Goal: Information Seeking & Learning: Learn about a topic

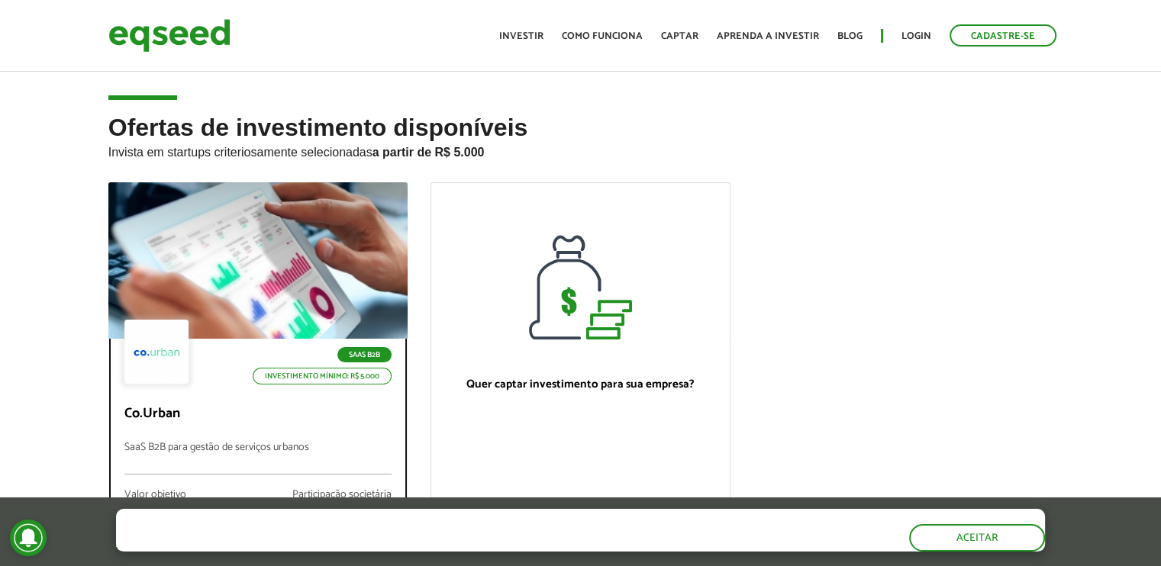
click at [272, 262] on div at bounding box center [257, 261] width 359 height 188
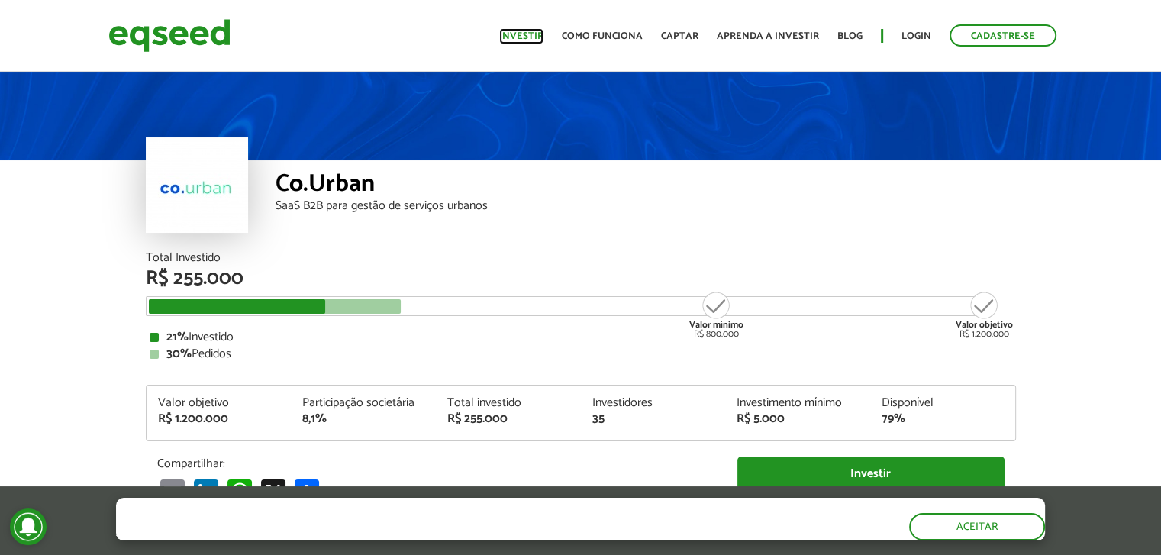
click at [510, 33] on link "Investir" at bounding box center [521, 36] width 44 height 10
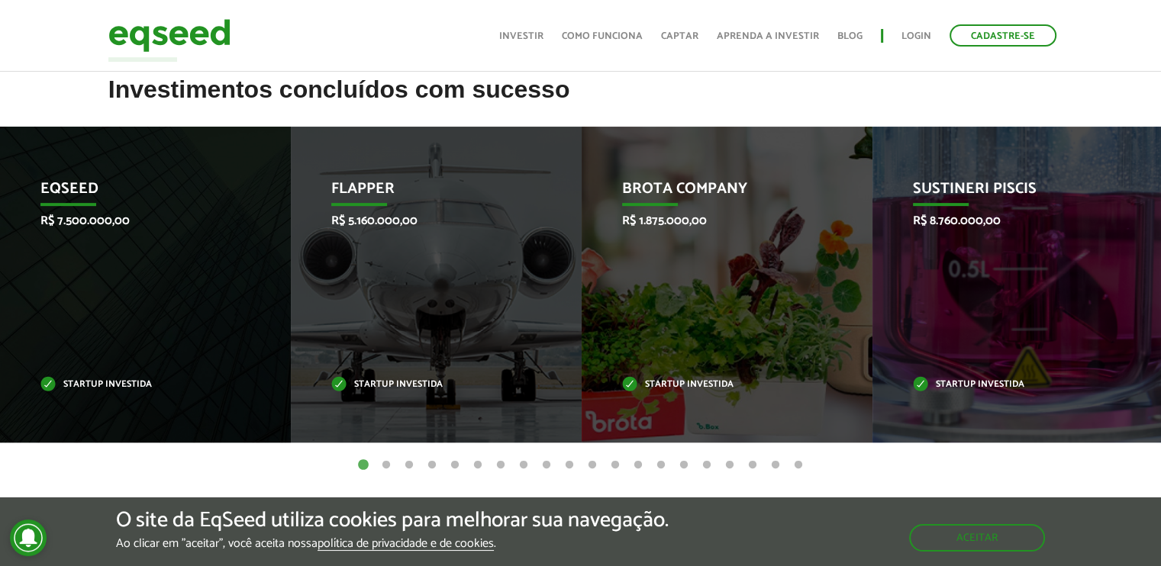
scroll to position [534, 0]
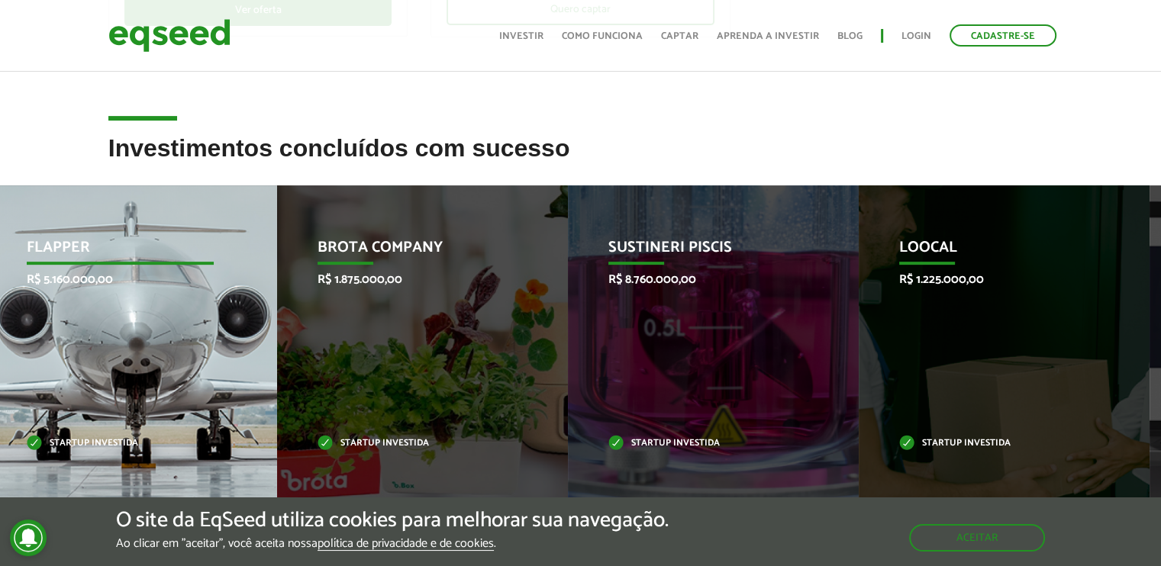
drag, startPoint x: 506, startPoint y: 291, endPoint x: 207, endPoint y: 295, distance: 299.1
click at [208, 295] on div "Flapper R$ 5.160.000,00 Startup investida" at bounding box center [120, 343] width 268 height 316
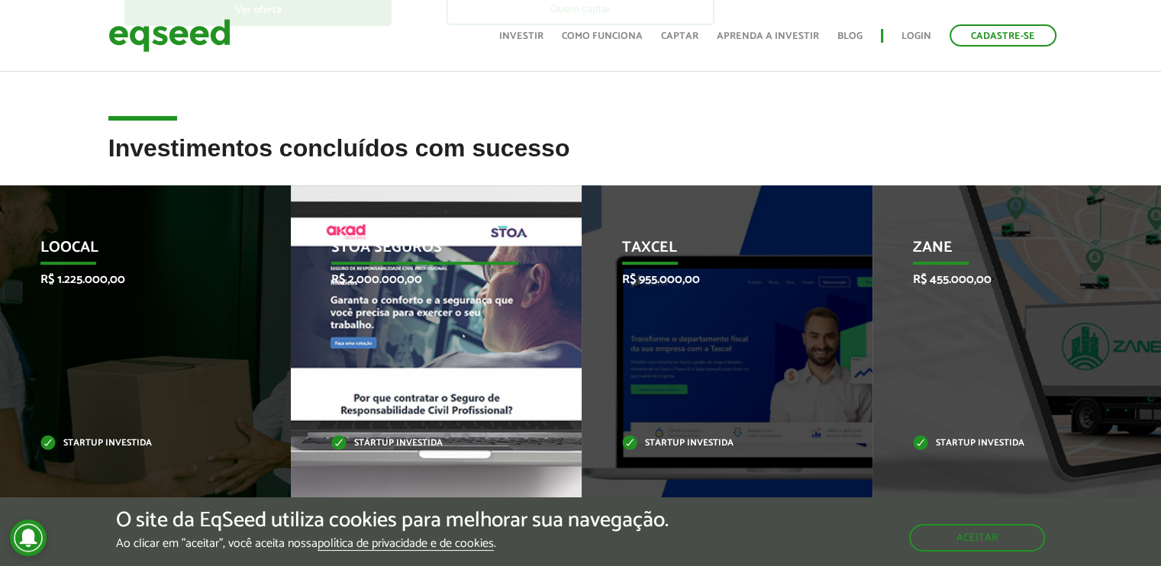
drag, startPoint x: 440, startPoint y: 304, endPoint x: 829, endPoint y: 362, distance: 392.6
click at [559, 357] on div "STOA Seguros R$ 2.000.000,00 Startup investida" at bounding box center [425, 343] width 268 height 316
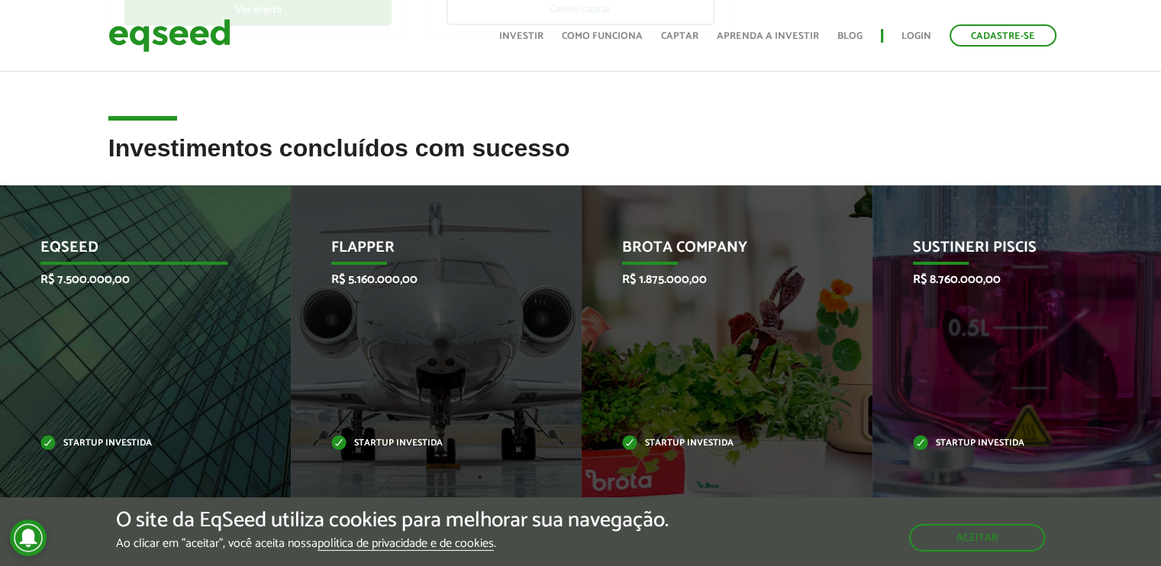
click at [166, 303] on div "EqSeed R$ 7.500.000,00 Startup investida" at bounding box center [134, 343] width 268 height 316
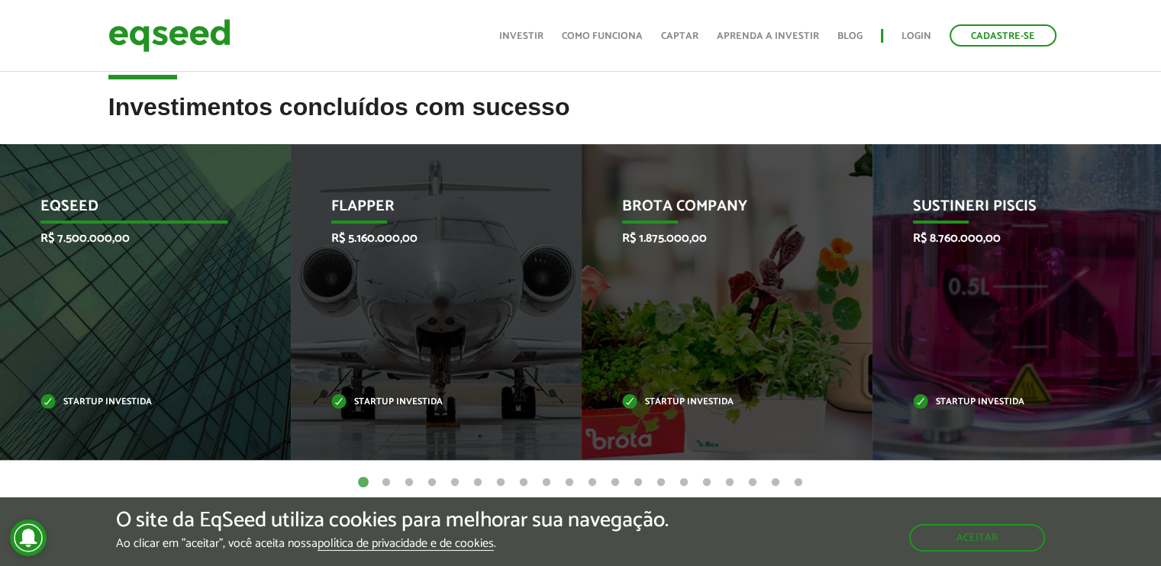
scroll to position [610, 0]
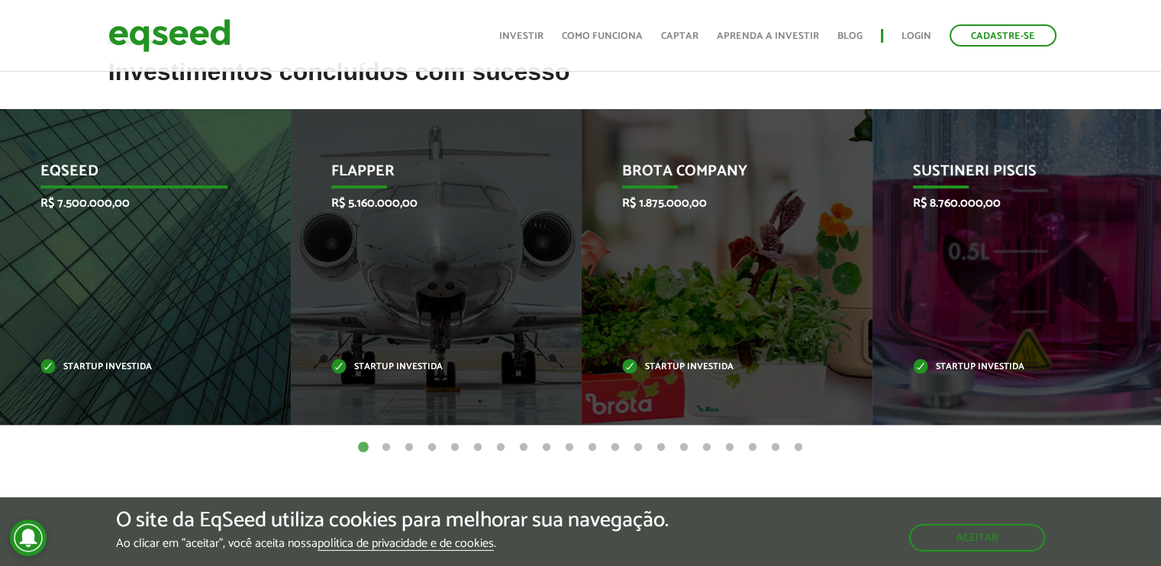
click at [113, 363] on p "Startup investida" at bounding box center [134, 367] width 188 height 8
click at [70, 179] on p "EqSeed" at bounding box center [134, 176] width 188 height 26
click at [123, 170] on p "EqSeed" at bounding box center [134, 176] width 188 height 26
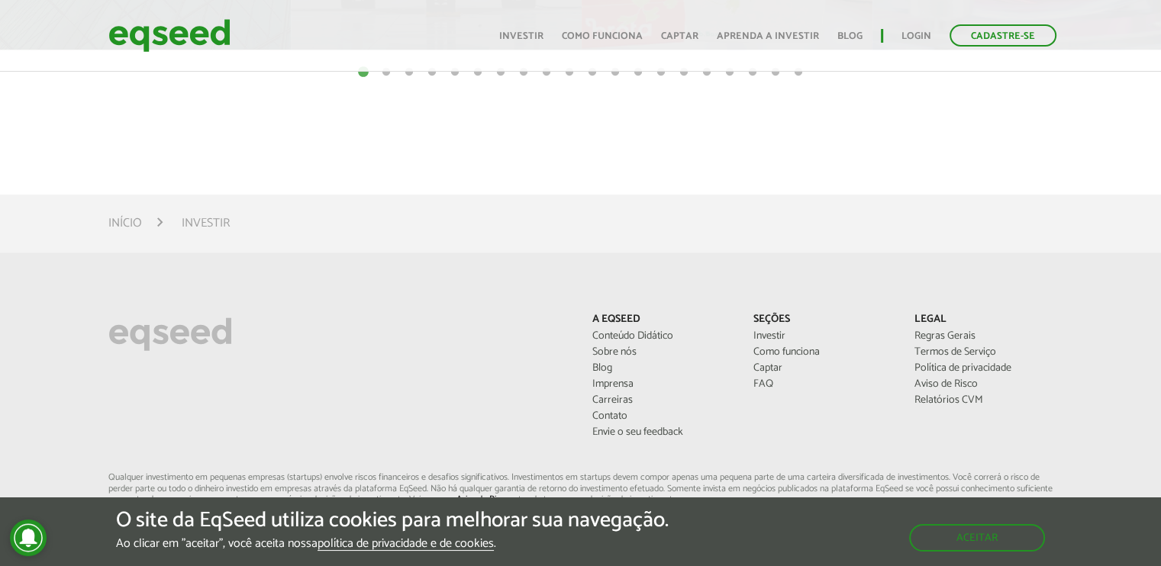
scroll to position [992, 0]
